Goal: Task Accomplishment & Management: Manage account settings

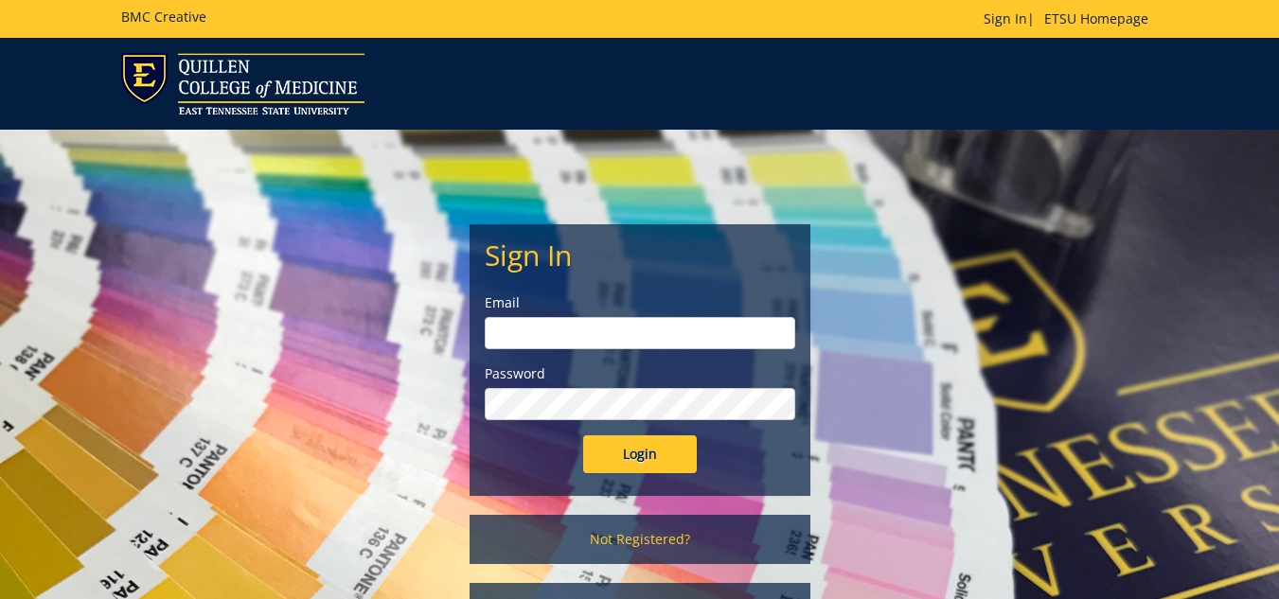
type input "lucasrf@etsu.edu"
click at [640, 450] on input "Login" at bounding box center [640, 454] width 114 height 38
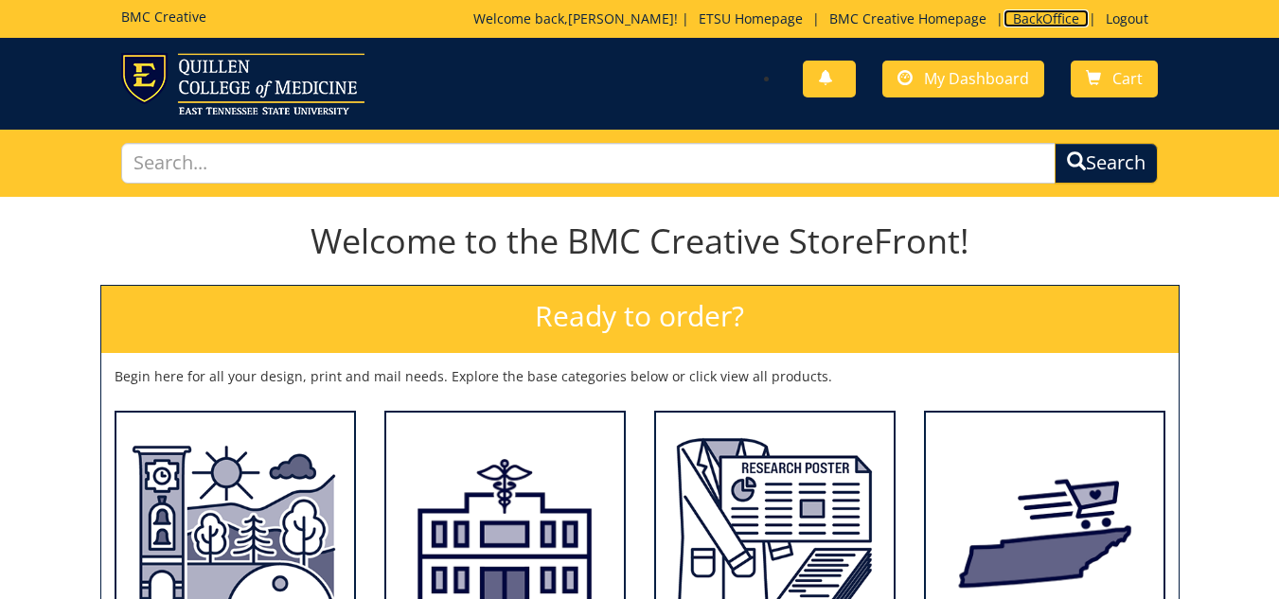
click at [1031, 13] on link "BackOffice" at bounding box center [1045, 18] width 85 height 18
